Goal: Find specific page/section: Find specific page/section

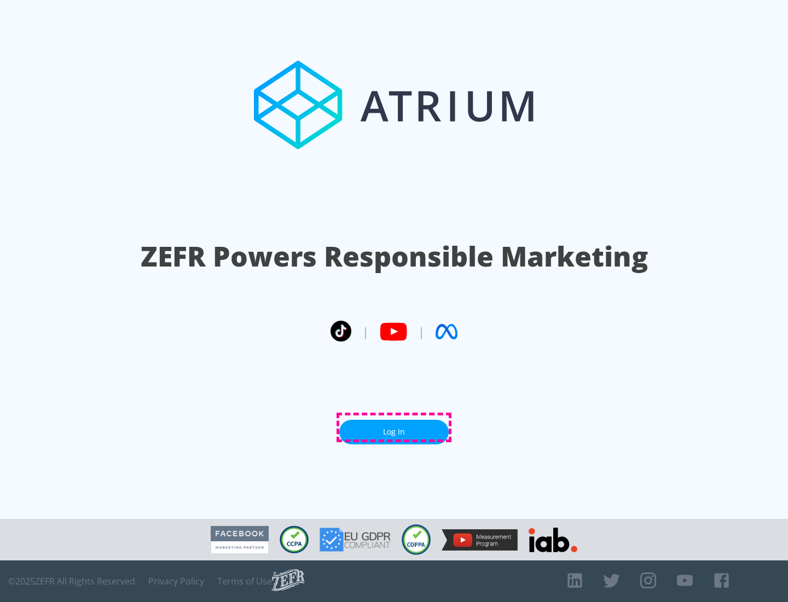
click at [394, 427] on link "Log In" at bounding box center [393, 431] width 109 height 25
